Goal: Information Seeking & Learning: Learn about a topic

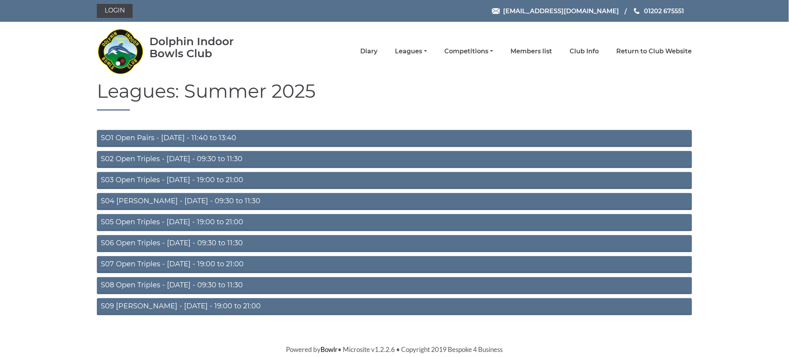
click at [187, 240] on link "S06 Open Triples - [DATE] - 09:30 to 11:30" at bounding box center [394, 243] width 595 height 17
click at [179, 239] on link "S06 Open Triples - [DATE] - 09:30 to 11:30" at bounding box center [394, 243] width 595 height 17
